Goal: Check status: Check status

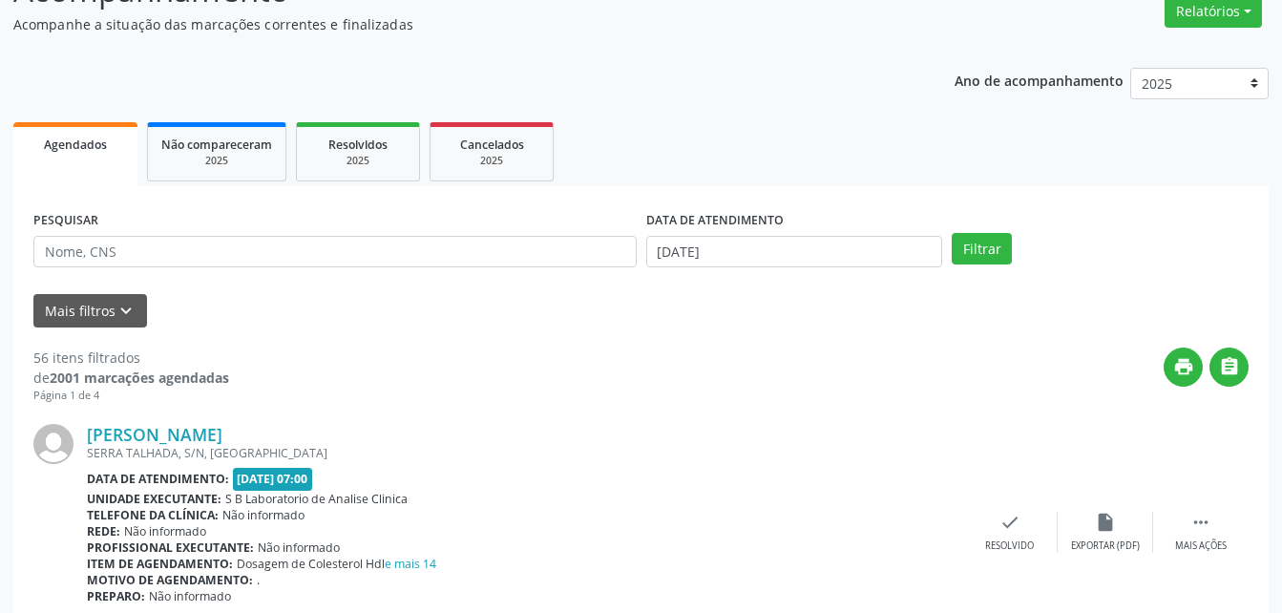
scroll to position [286, 0]
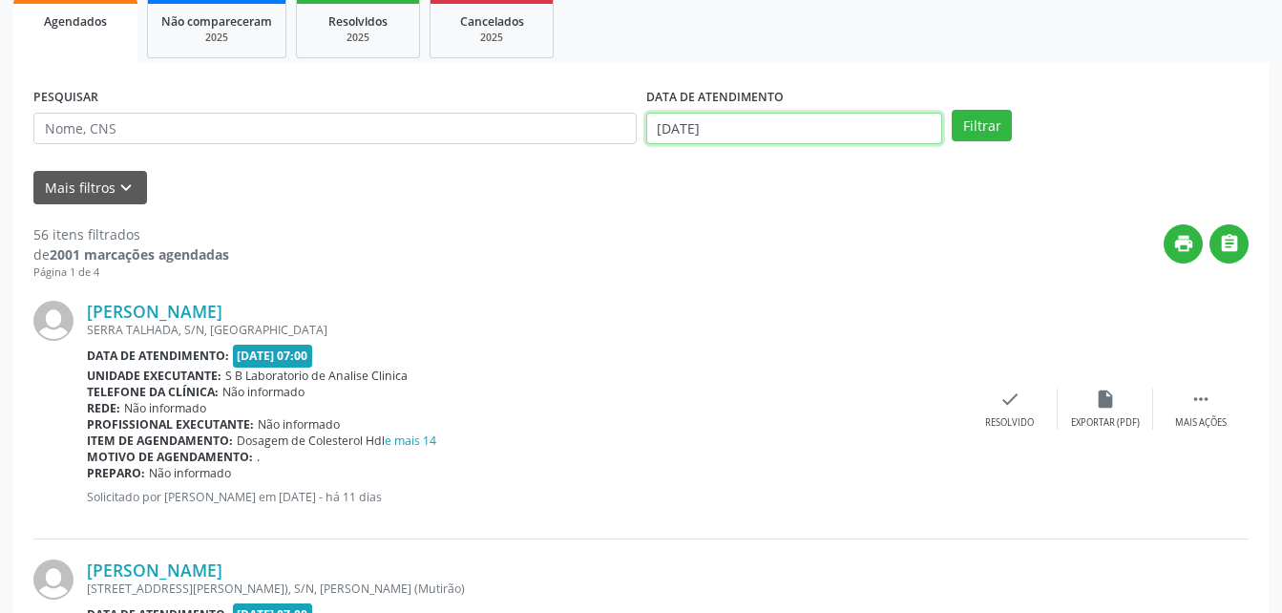
click at [696, 124] on input "[DATE]" at bounding box center [794, 129] width 297 height 32
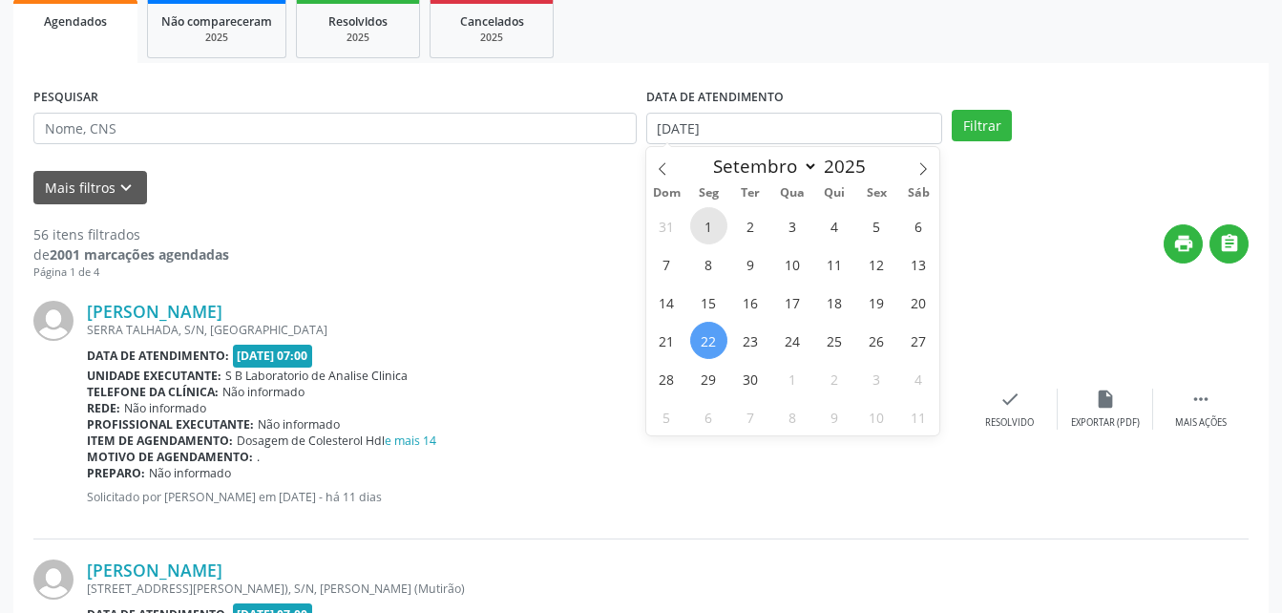
click at [703, 222] on span "1" at bounding box center [708, 225] width 37 height 37
type input "[DATE]"
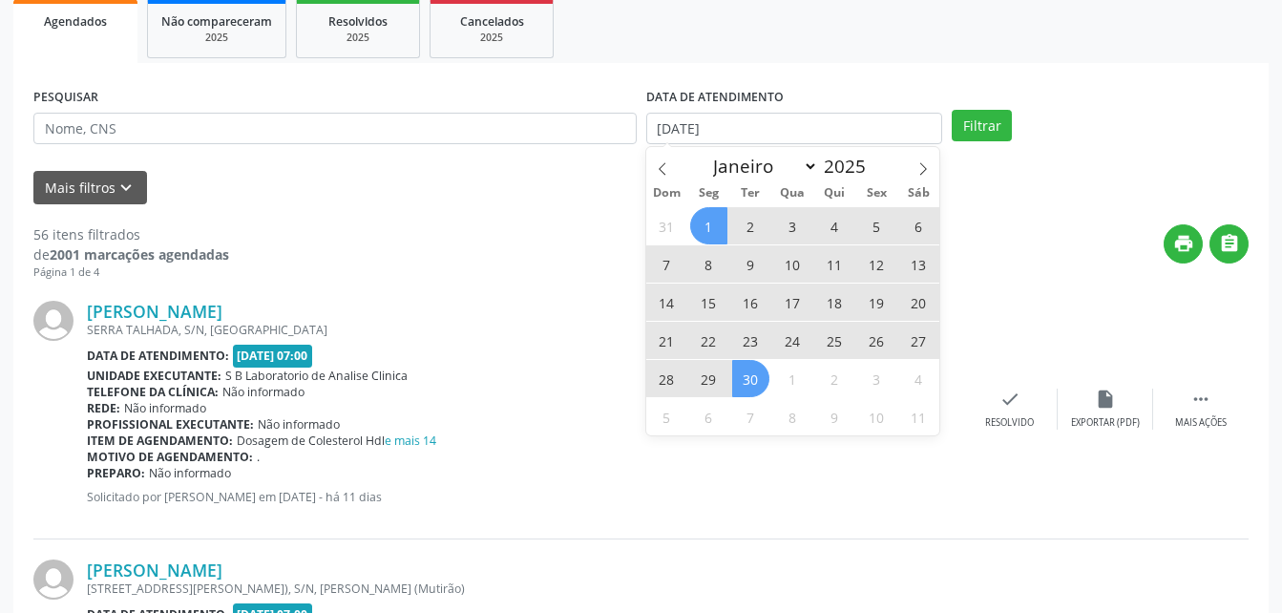
click at [752, 376] on span "30" at bounding box center [750, 378] width 37 height 37
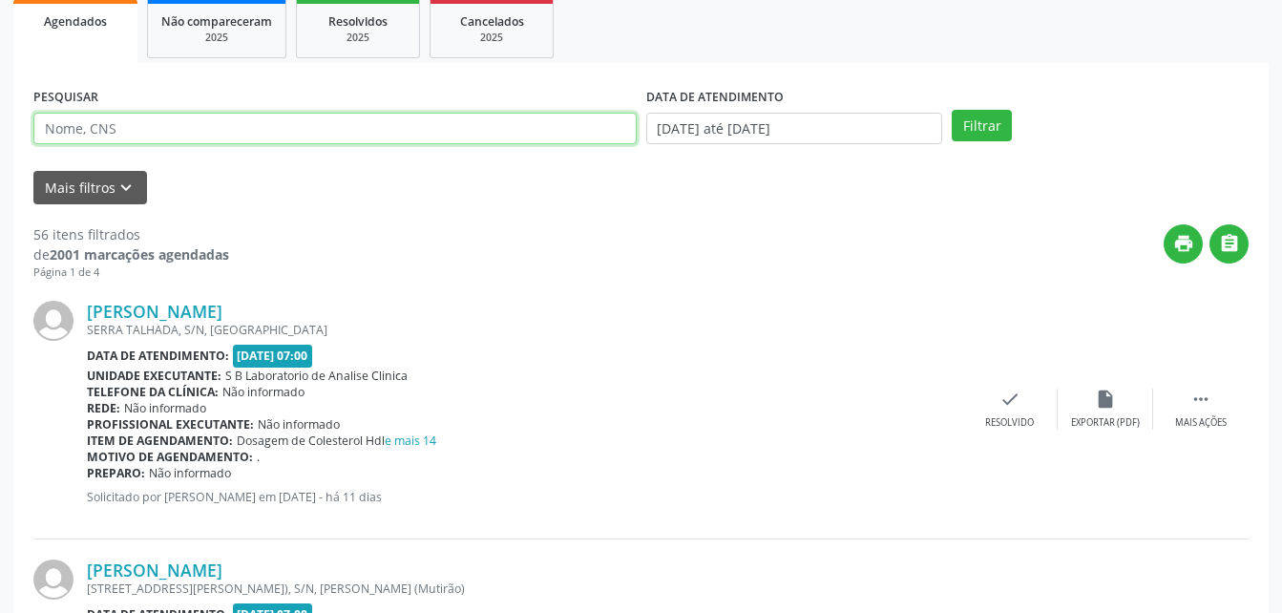
click at [427, 138] on input "text" at bounding box center [334, 129] width 603 height 32
type input "[PERSON_NAME]"
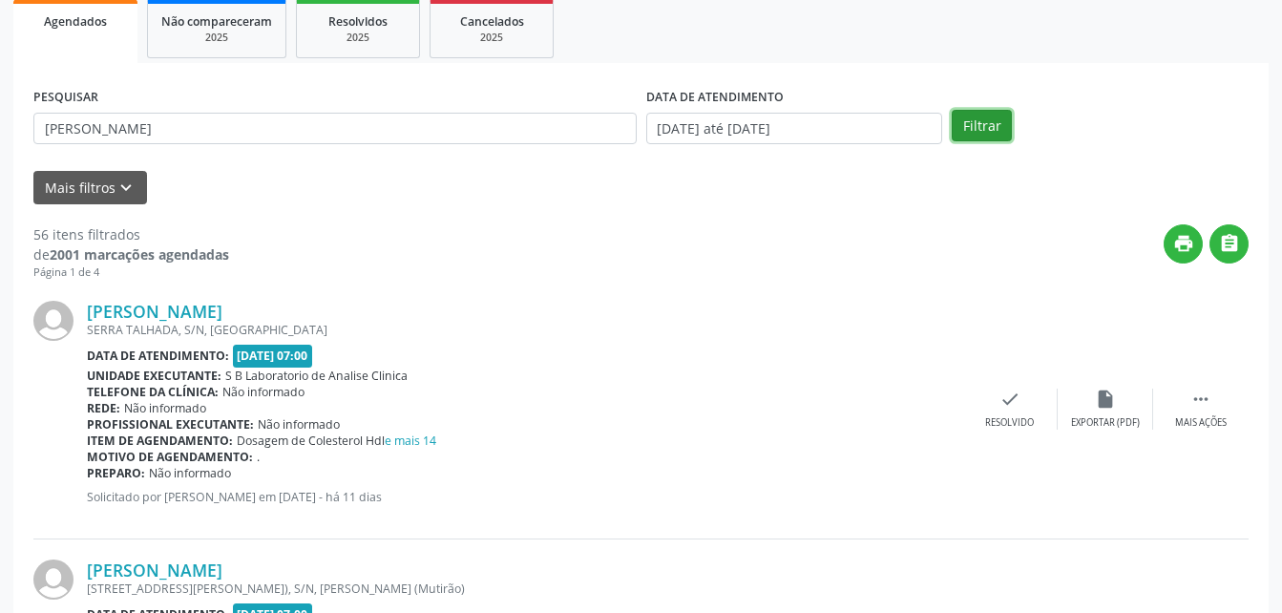
click at [961, 124] on button "Filtrar" at bounding box center [982, 126] width 60 height 32
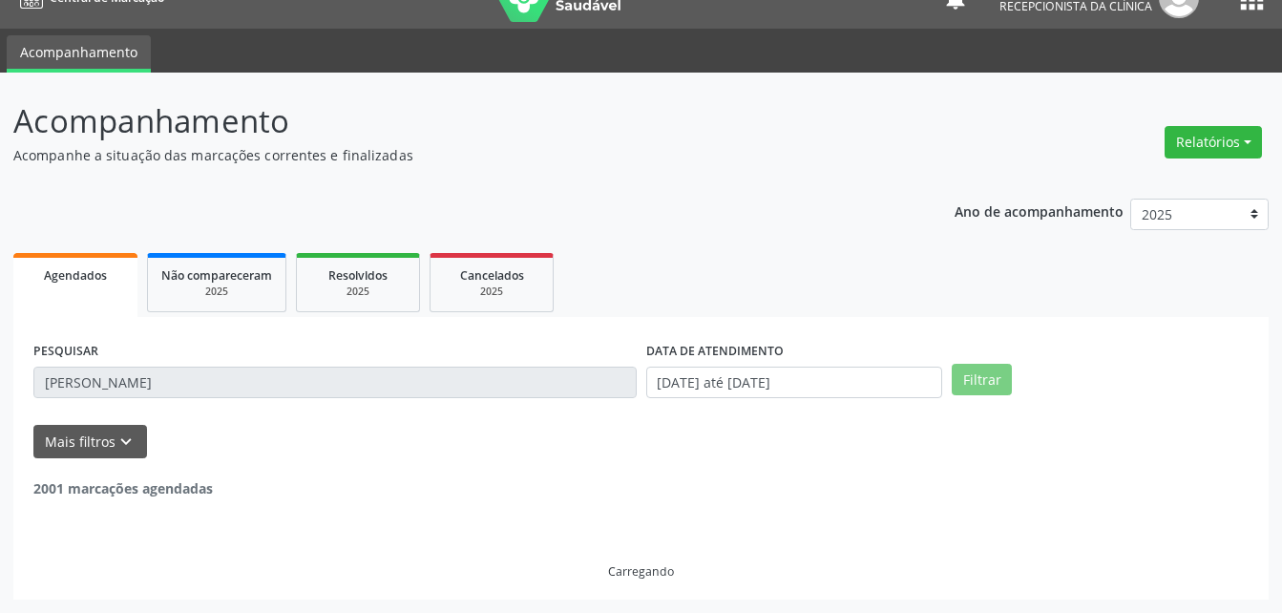
scroll to position [245, 0]
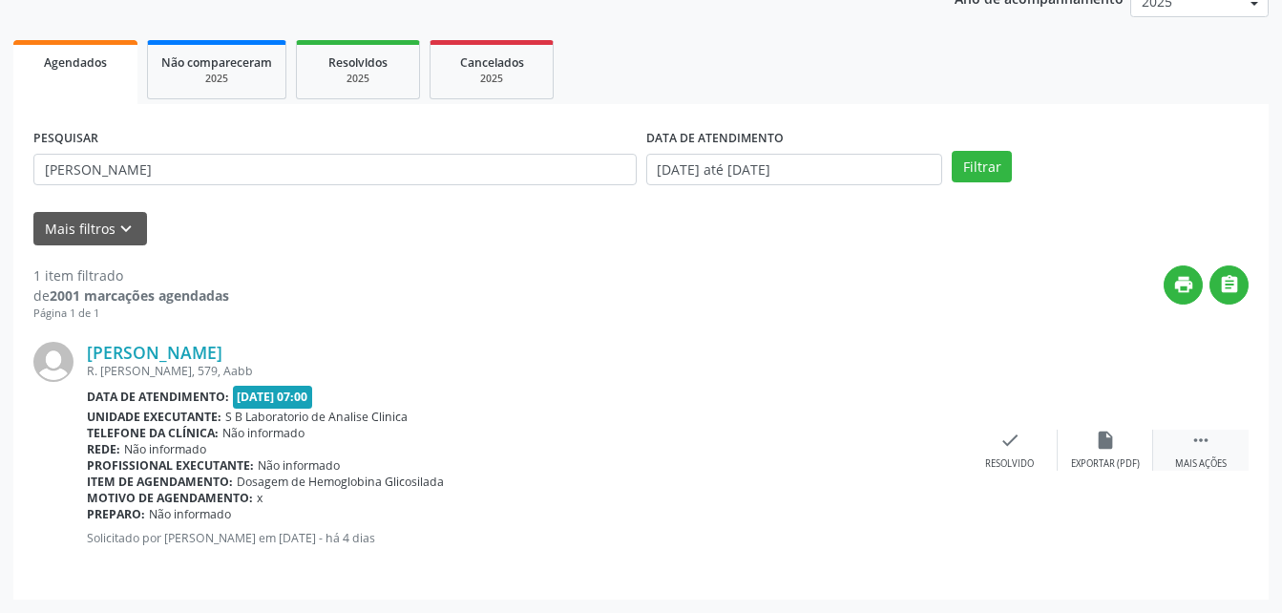
click at [1208, 431] on icon "" at bounding box center [1200, 440] width 21 height 21
click at [920, 446] on icon "print" at bounding box center [914, 440] width 21 height 21
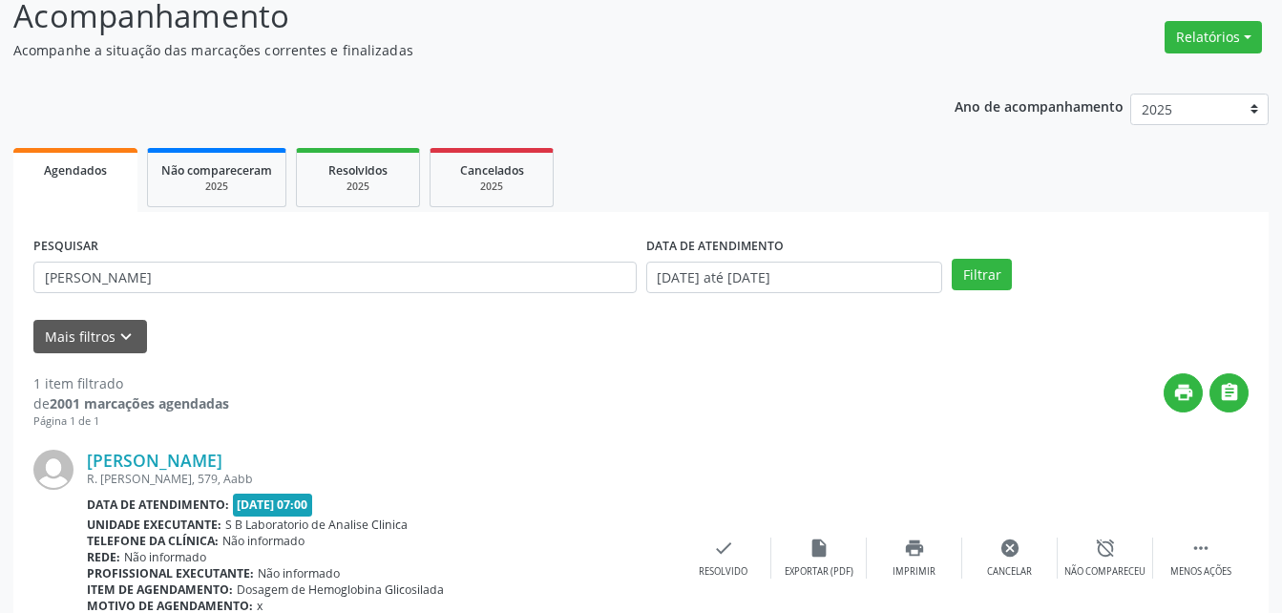
scroll to position [0, 0]
